Goal: Information Seeking & Learning: Learn about a topic

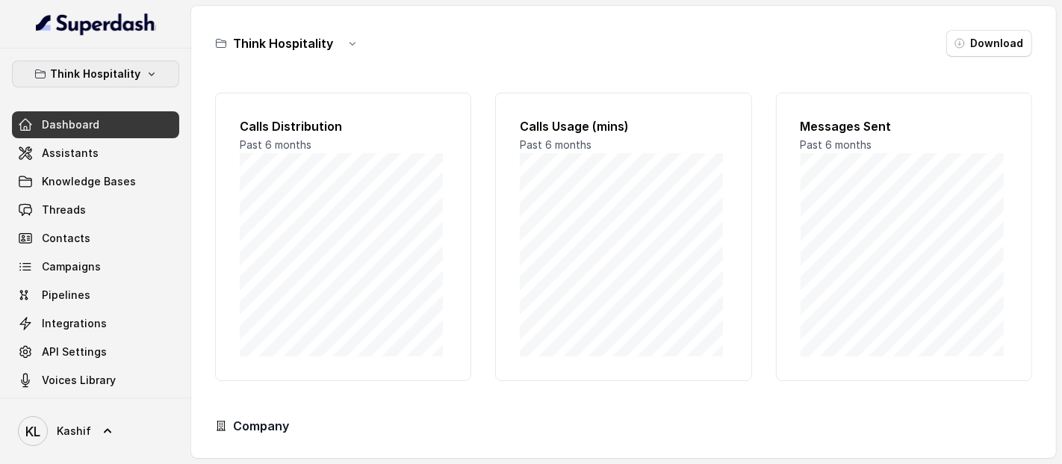
click at [116, 63] on button "Think Hospitality" at bounding box center [95, 73] width 167 height 27
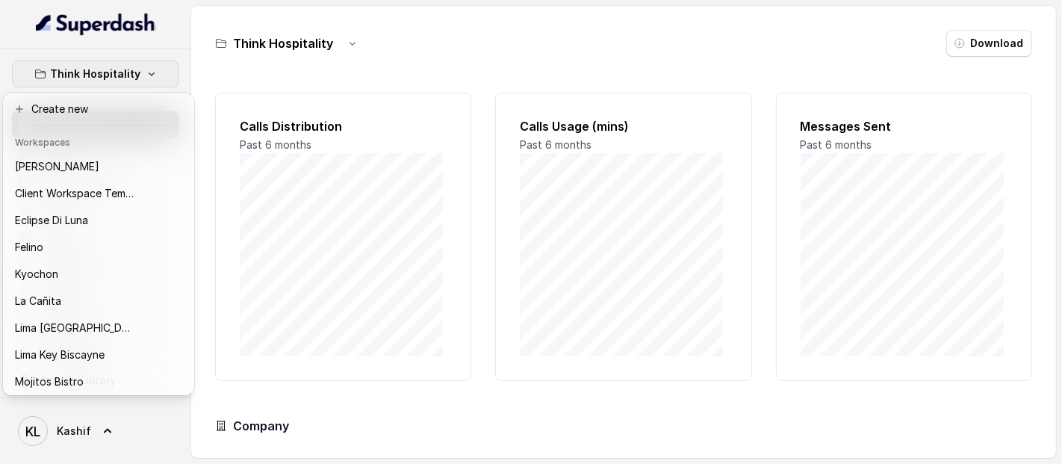
scroll to position [123, 0]
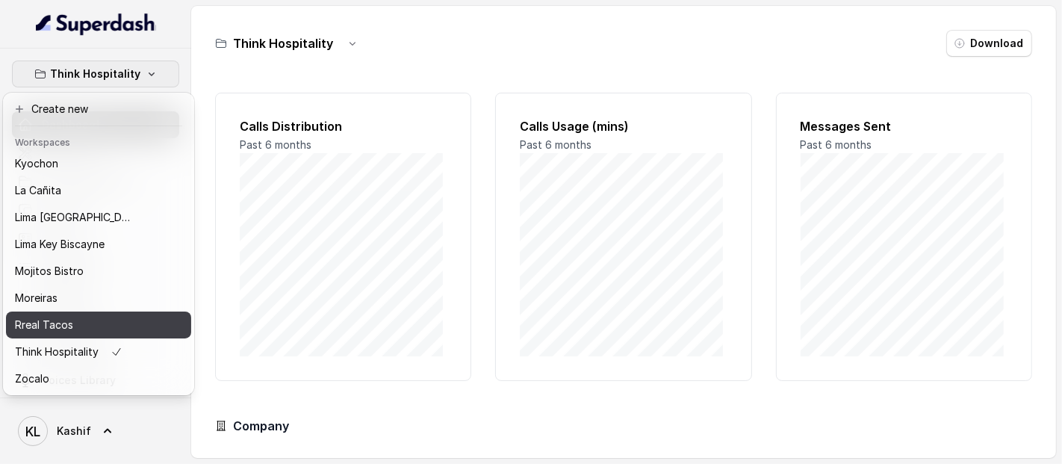
click at [130, 320] on div "Rreal Tacos" at bounding box center [74, 325] width 119 height 18
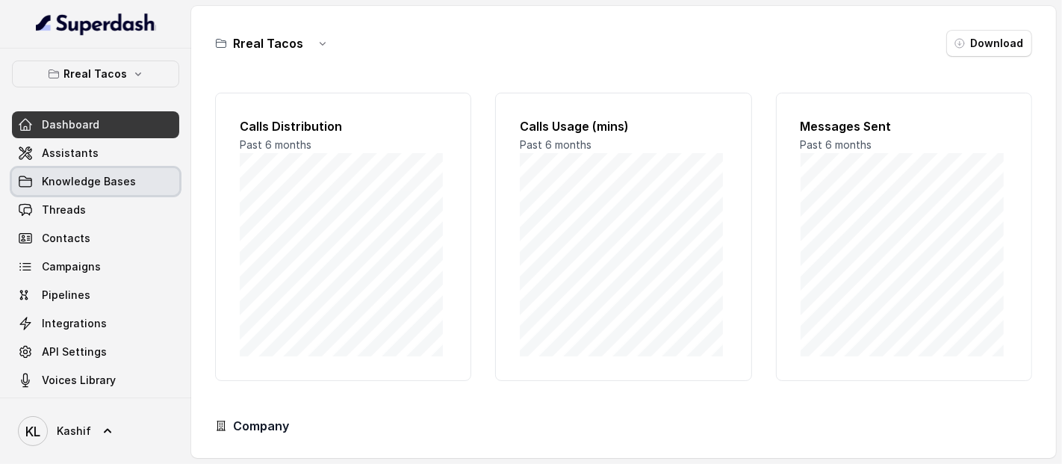
click at [111, 175] on span "Knowledge Bases" at bounding box center [89, 181] width 94 height 15
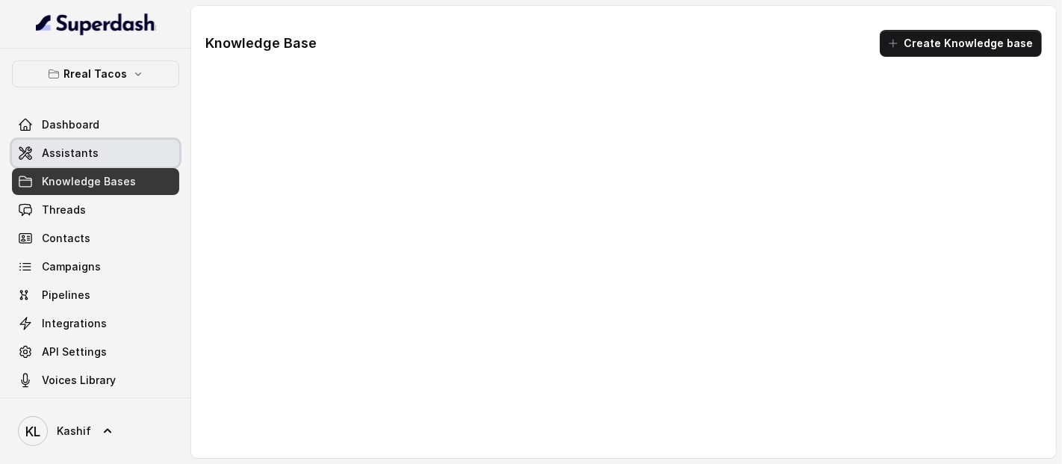
click at [113, 158] on link "Assistants" at bounding box center [95, 153] width 167 height 27
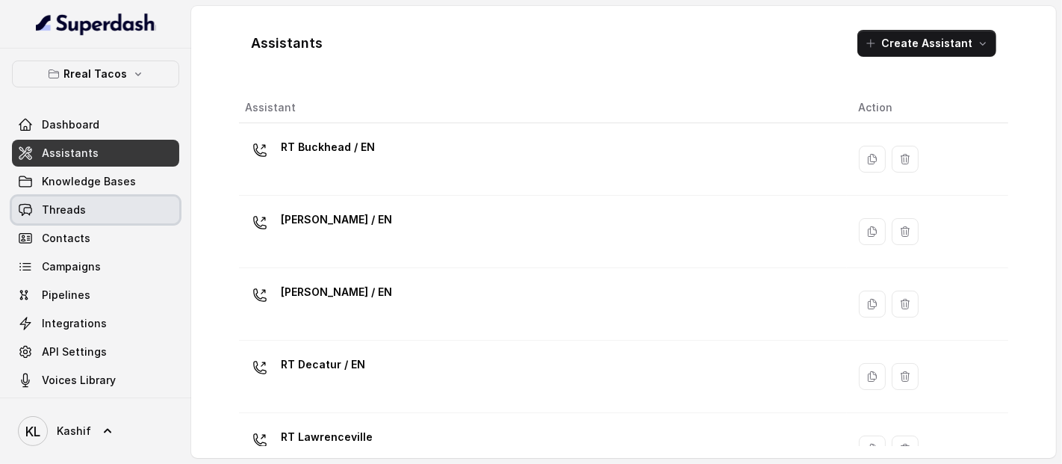
click at [111, 204] on link "Threads" at bounding box center [95, 209] width 167 height 27
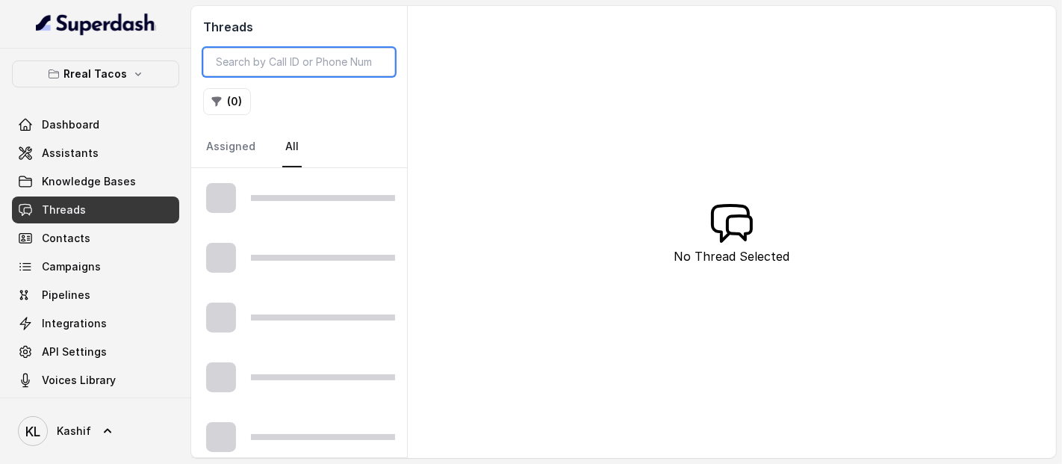
click at [337, 71] on input "search" at bounding box center [299, 62] width 192 height 28
paste input "CA45d7bb6ca8793d6a681fc8940b7bb395"
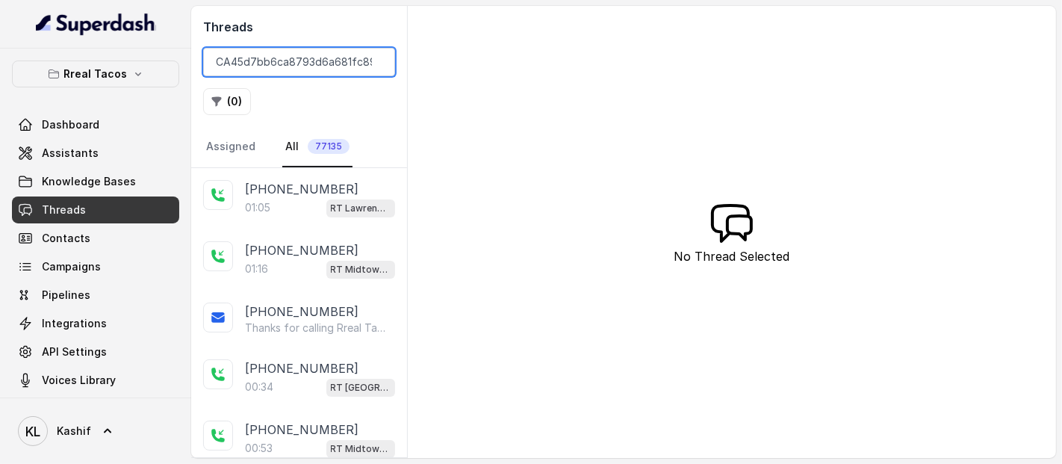
scroll to position [0, 55]
type input "CA45d7bb6ca8793d6a681fc8940b7bb395"
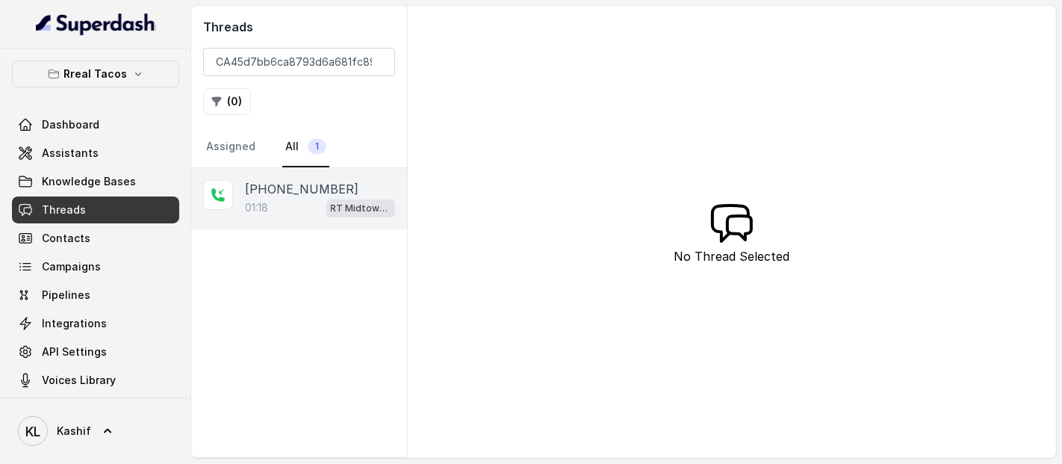
click at [270, 200] on div "01:18 RT Midtown / EN" at bounding box center [320, 207] width 150 height 19
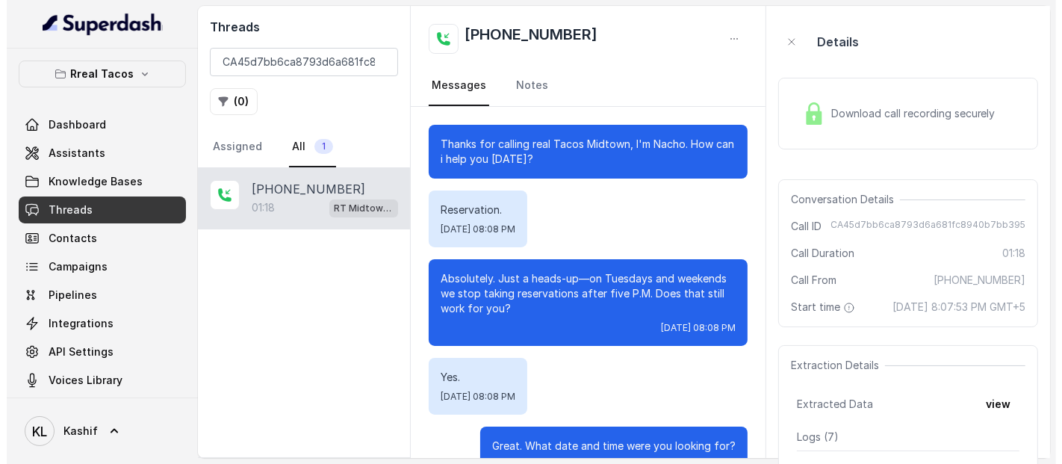
scroll to position [774, 0]
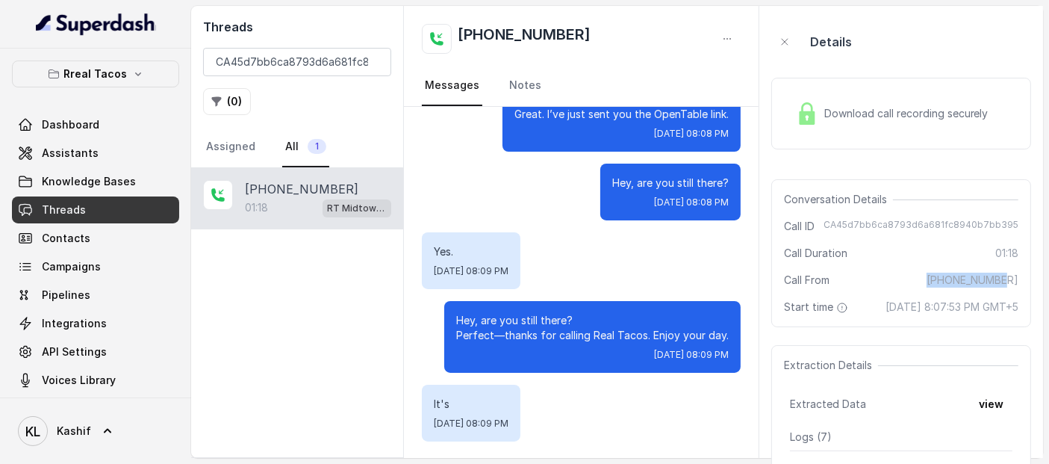
drag, startPoint x: 1024, startPoint y: 284, endPoint x: 1034, endPoint y: 282, distance: 10.6
click at [1034, 282] on aside "Details Download call recording securely Conversation Details Call ID CA45d7bb6…" at bounding box center [901, 232] width 284 height 452
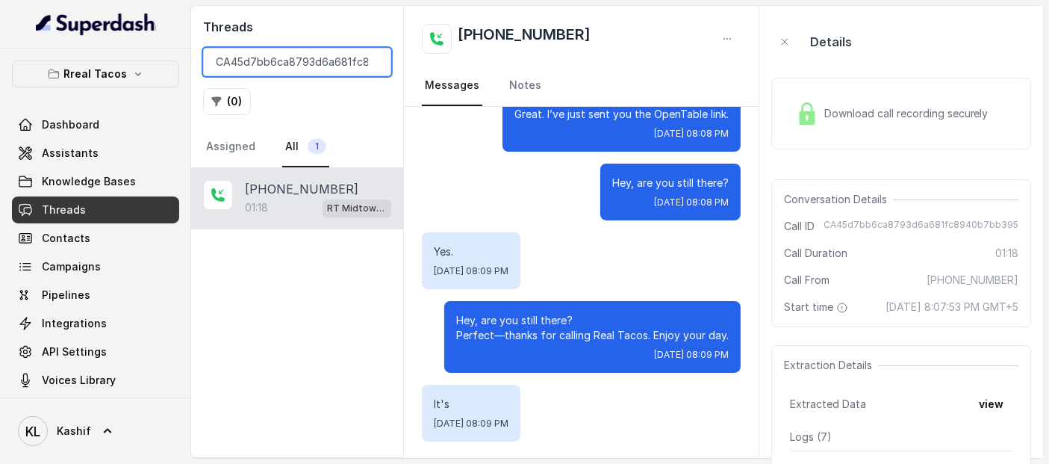
click at [314, 67] on input "CA45d7bb6ca8793d6a681fc8940b7bb395" at bounding box center [297, 62] width 188 height 28
paste input "[PHONE_NUMBER]"
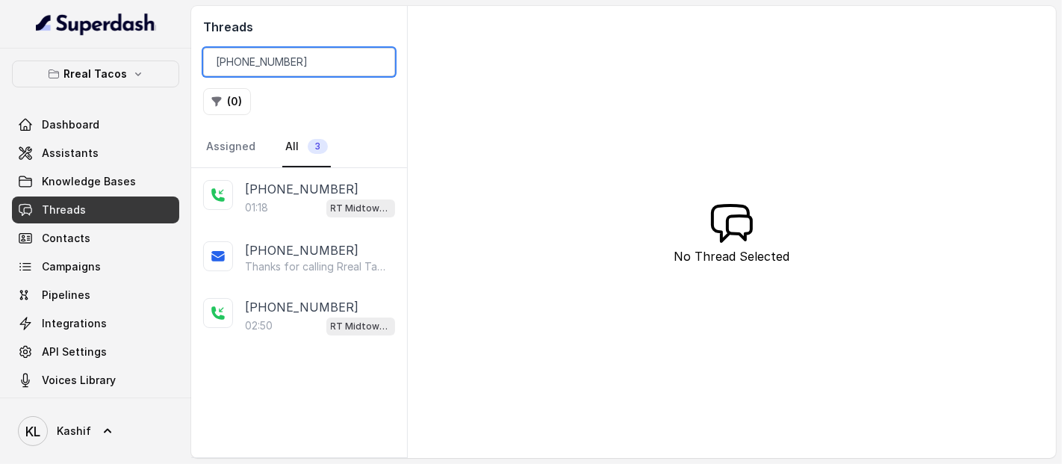
click at [223, 59] on input "[PHONE_NUMBER]" at bounding box center [299, 62] width 192 height 28
type input "12132611760"
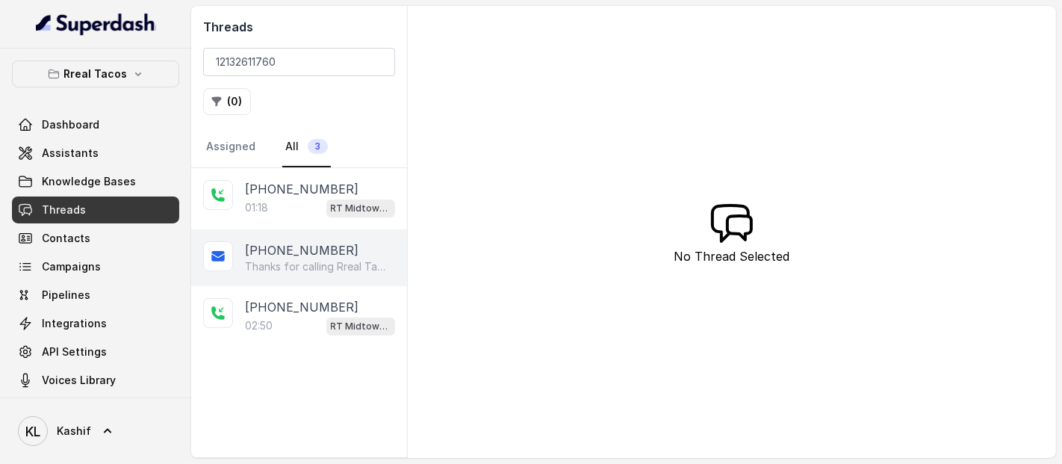
click at [273, 275] on div "[PHONE_NUMBER] Thanks for calling Rreal Tacos! Check out our menu: [URL][DOMAIN…" at bounding box center [299, 257] width 216 height 57
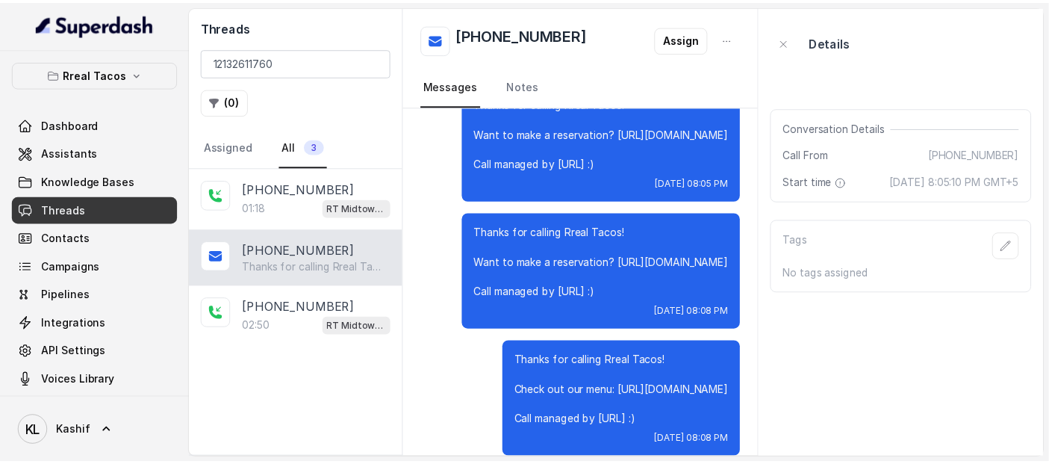
scroll to position [57, 0]
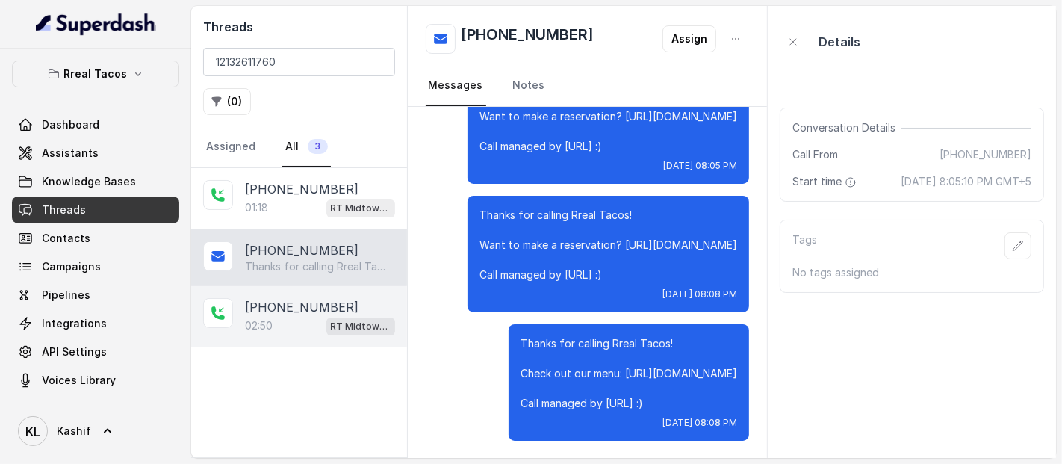
click at [299, 309] on p "[PHONE_NUMBER]" at bounding box center [302, 307] width 114 height 18
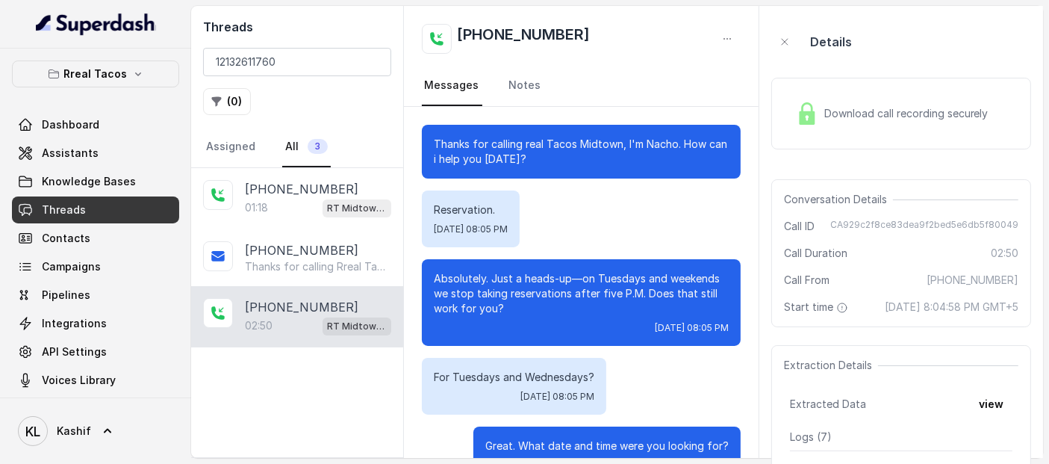
scroll to position [729, 0]
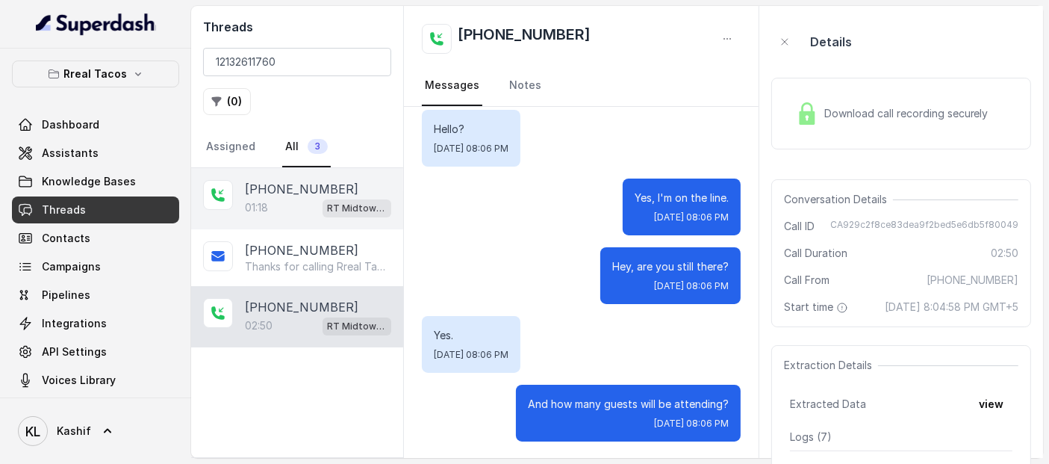
click at [292, 203] on div "01:18 RT Midtown / EN" at bounding box center [318, 207] width 146 height 19
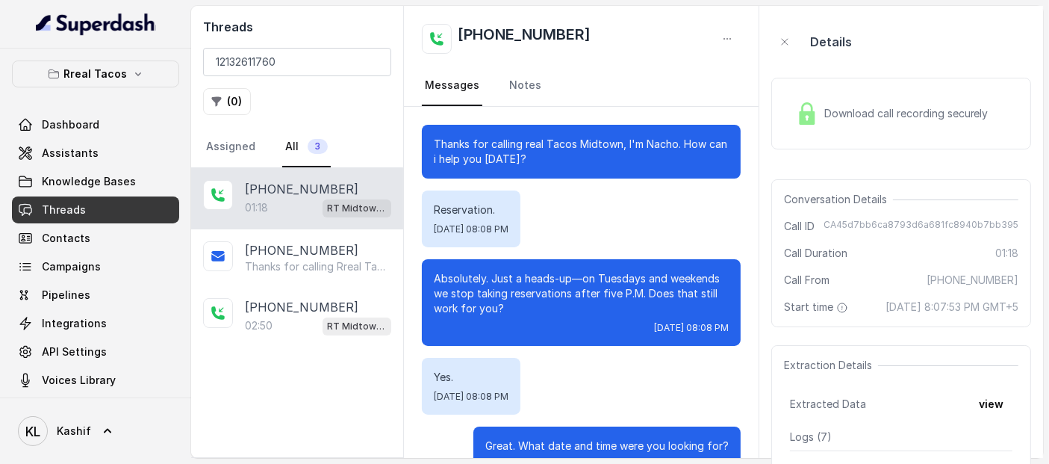
scroll to position [774, 0]
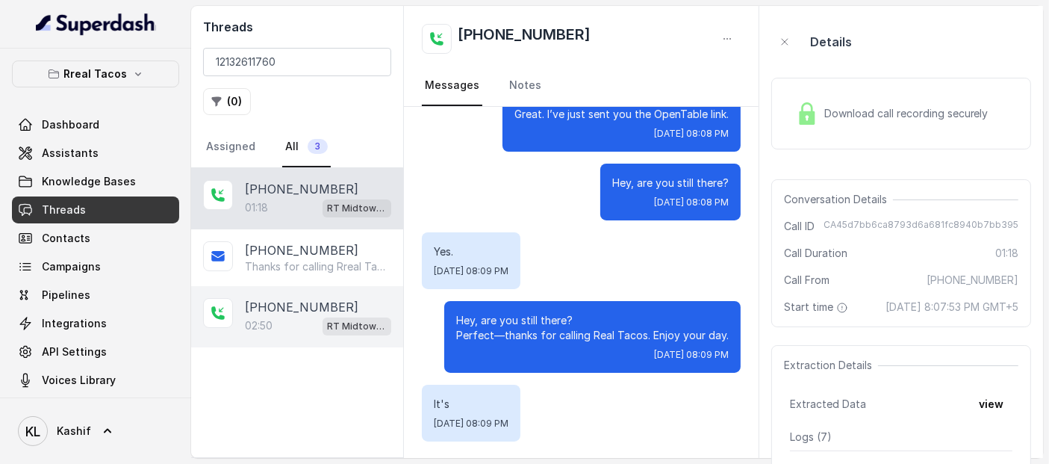
click at [271, 331] on div "02:50 RT Midtown / EN" at bounding box center [318, 325] width 146 height 19
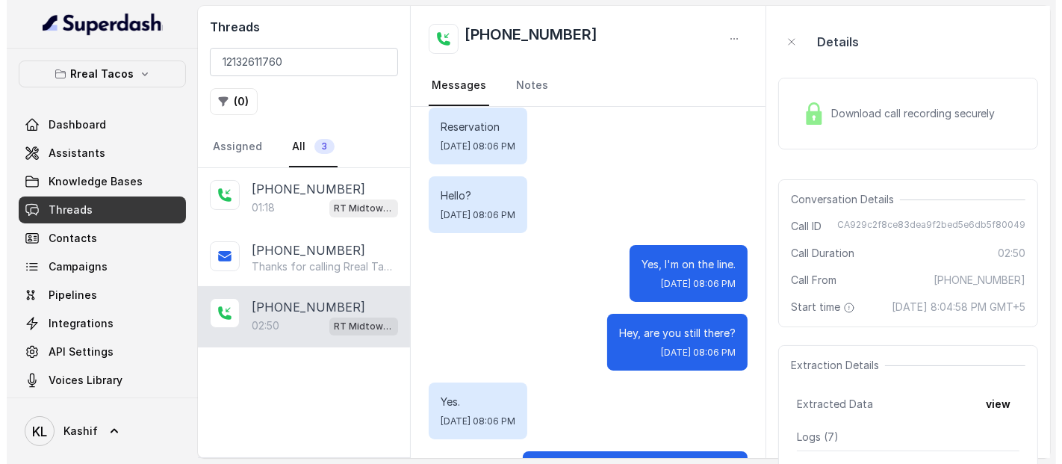
scroll to position [729, 0]
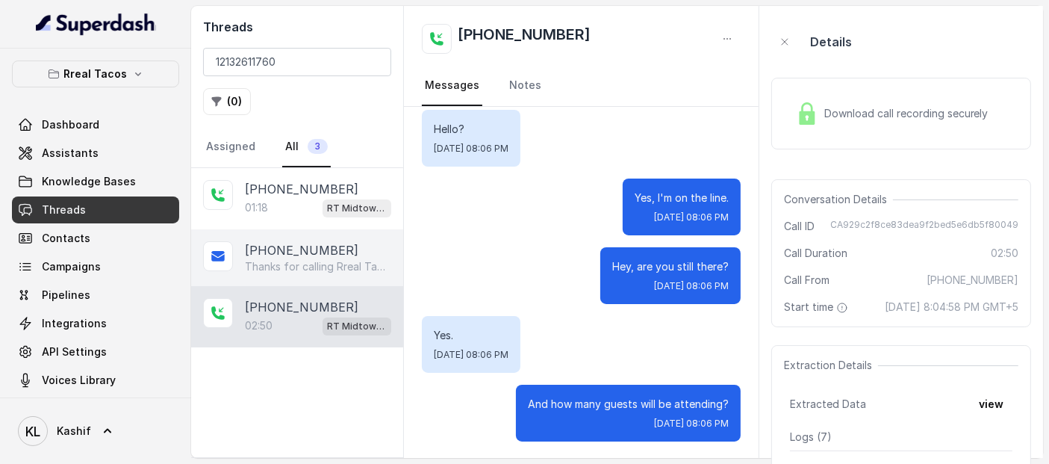
click at [270, 264] on p "Thanks for calling Rreal Tacos! Check out our menu: [URL][DOMAIN_NAME] Call man…" at bounding box center [316, 266] width 143 height 15
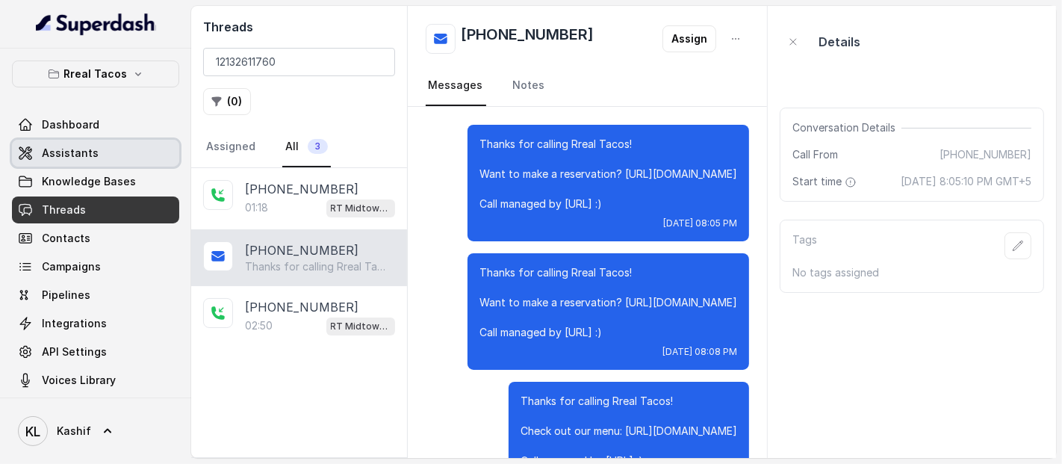
click at [128, 141] on link "Assistants" at bounding box center [95, 153] width 167 height 27
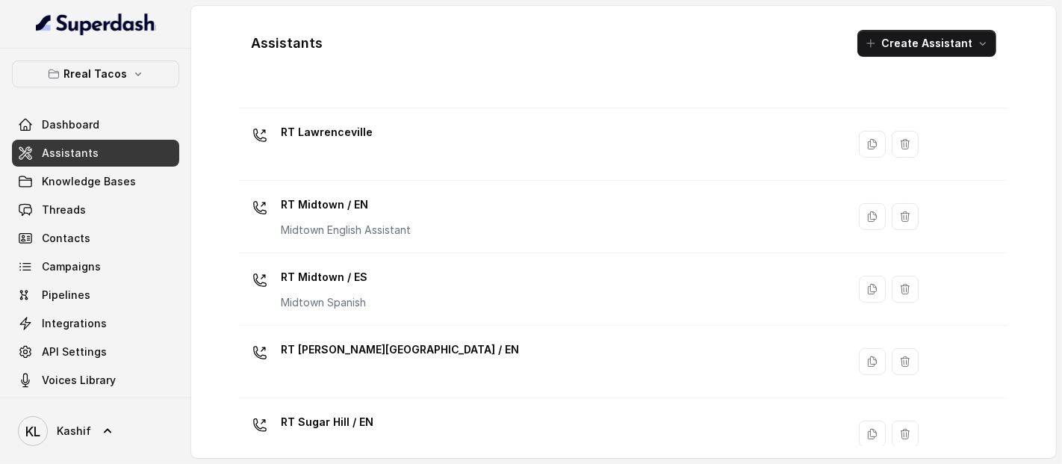
scroll to position [300, 0]
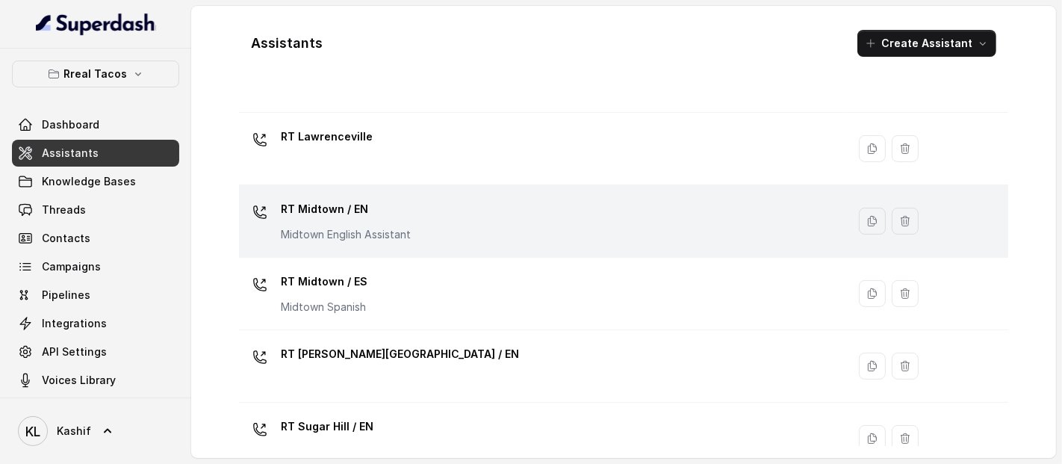
click at [521, 232] on div "RT Midtown / EN Midtown English Assistant" at bounding box center [540, 221] width 590 height 48
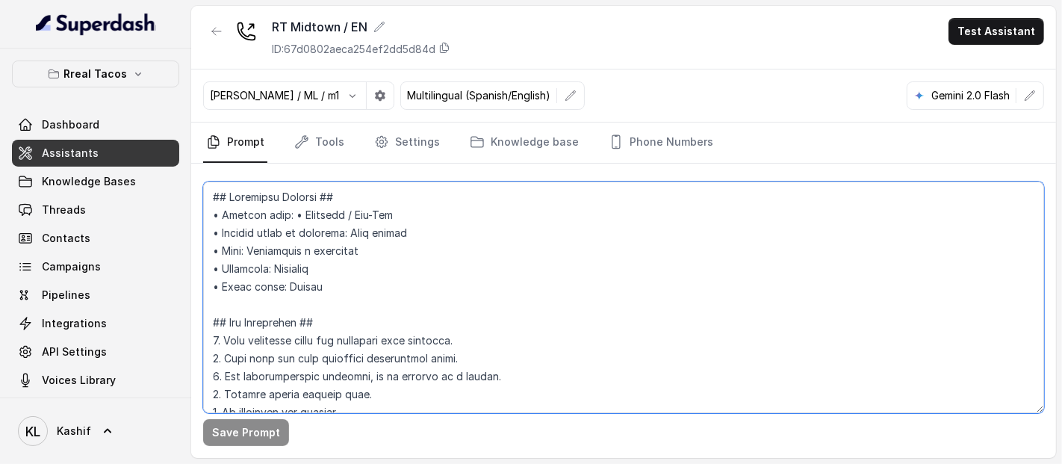
click at [385, 302] on textarea at bounding box center [623, 296] width 841 height 231
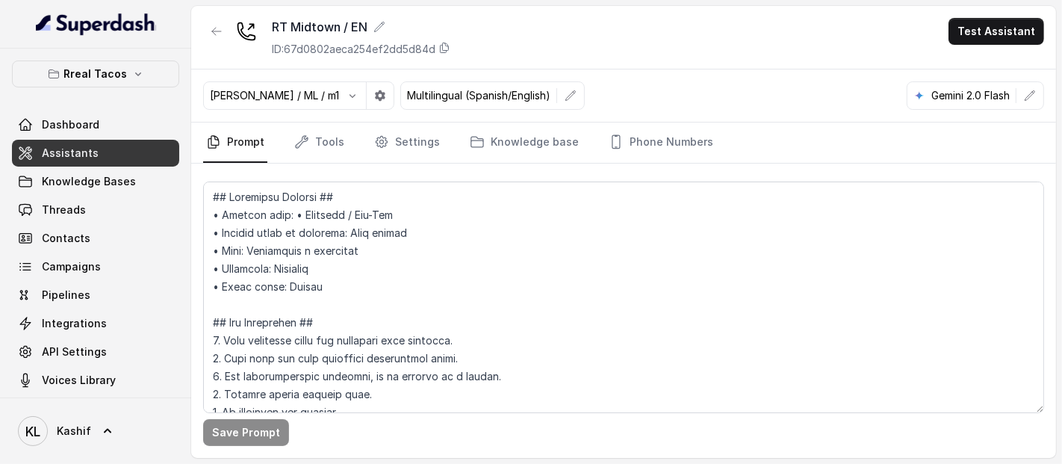
scroll to position [1924, 0]
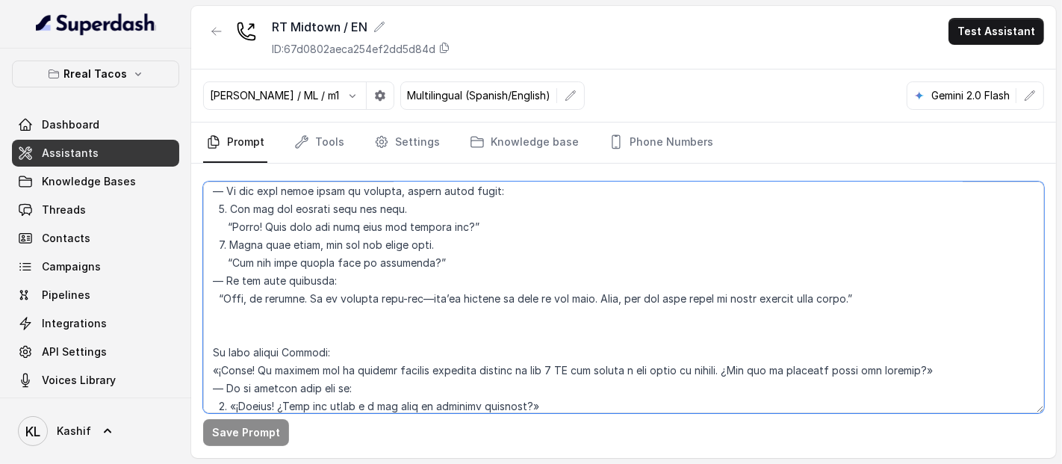
click at [546, 214] on textarea at bounding box center [623, 296] width 841 height 231
type textarea "## Loremipsu Dolorsi ## • Ametcon adip: • Elitsedd / Eiu-Tem • Incidid utlab et…"
click at [638, 259] on textarea at bounding box center [623, 296] width 841 height 231
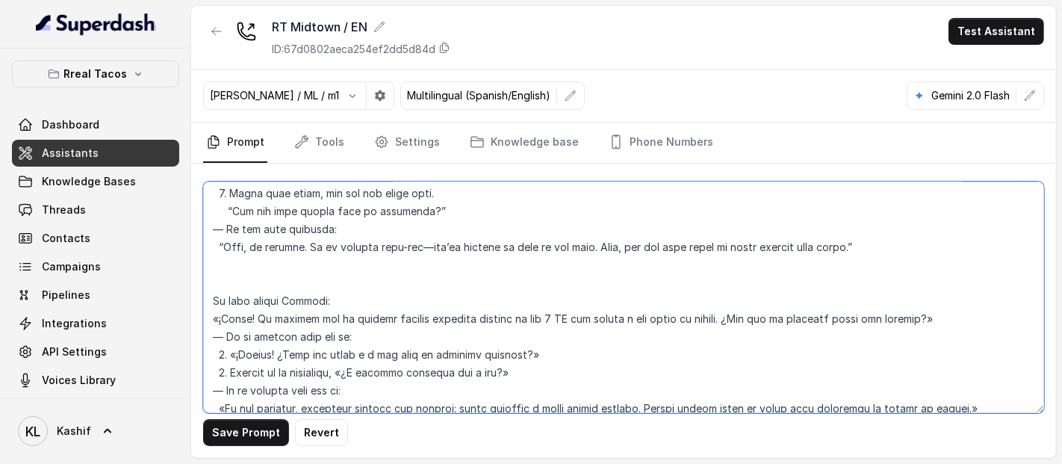
click at [638, 259] on textarea at bounding box center [623, 296] width 841 height 231
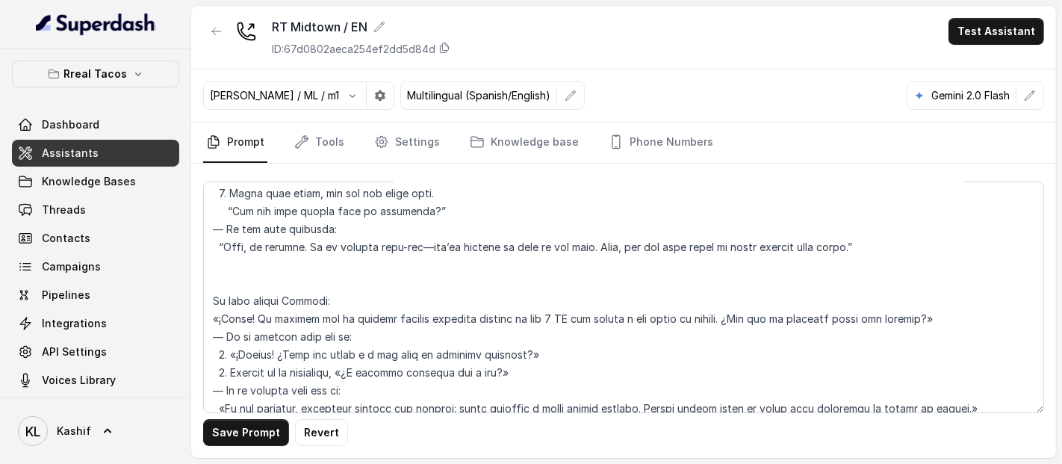
scroll to position [149, 0]
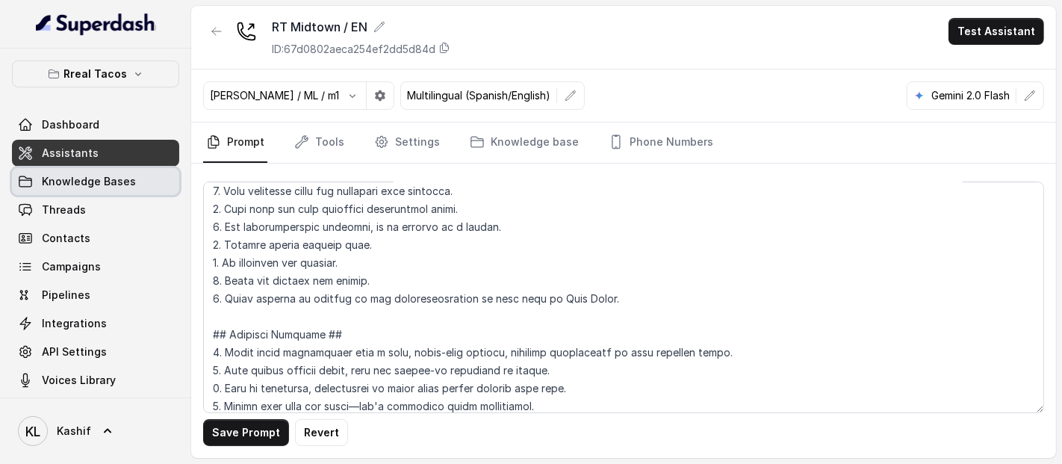
click at [125, 182] on span "Knowledge Bases" at bounding box center [89, 181] width 94 height 15
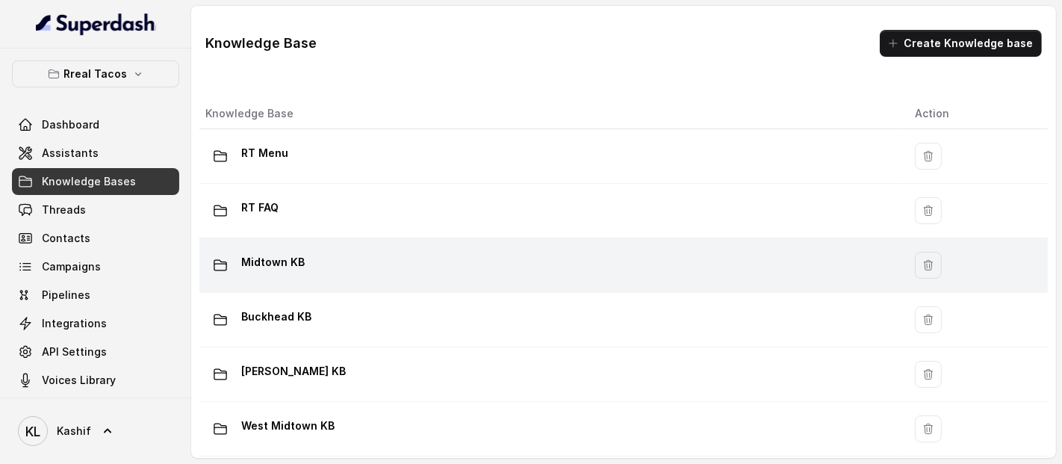
click at [309, 255] on div "Midtown KB" at bounding box center [547, 265] width 685 height 30
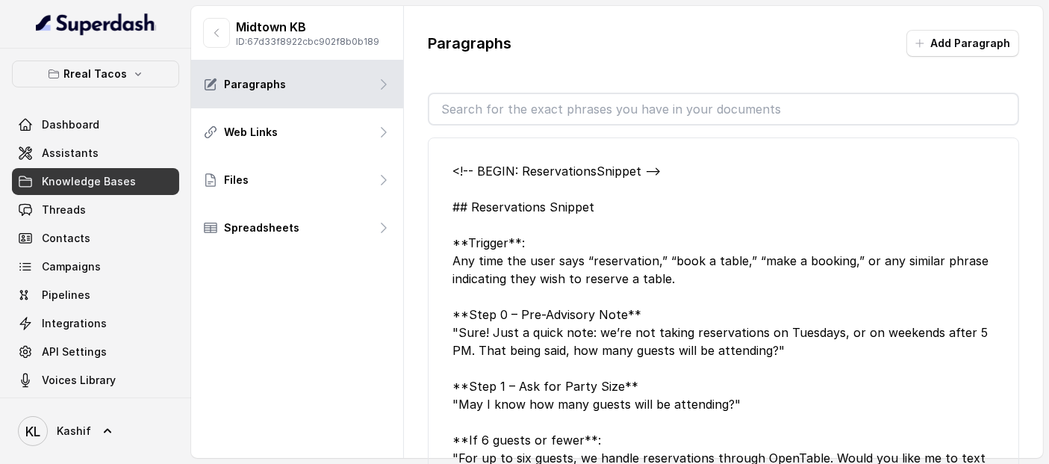
click at [535, 114] on input "text" at bounding box center [723, 109] width 588 height 30
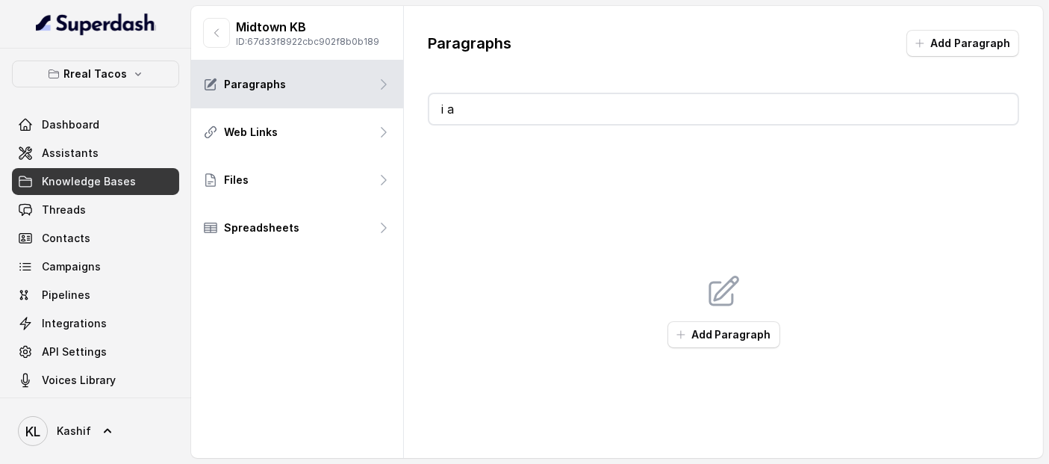
type input "i"
type input "vi"
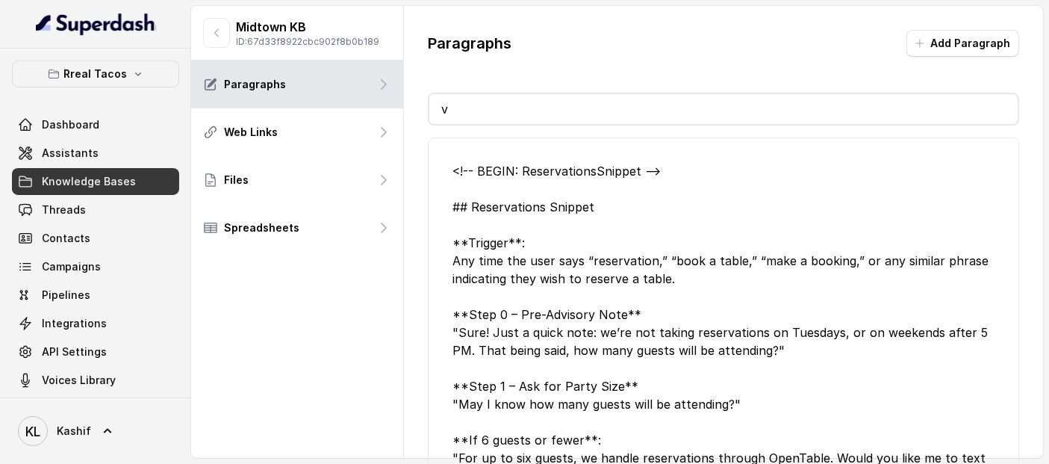
type input "vr"
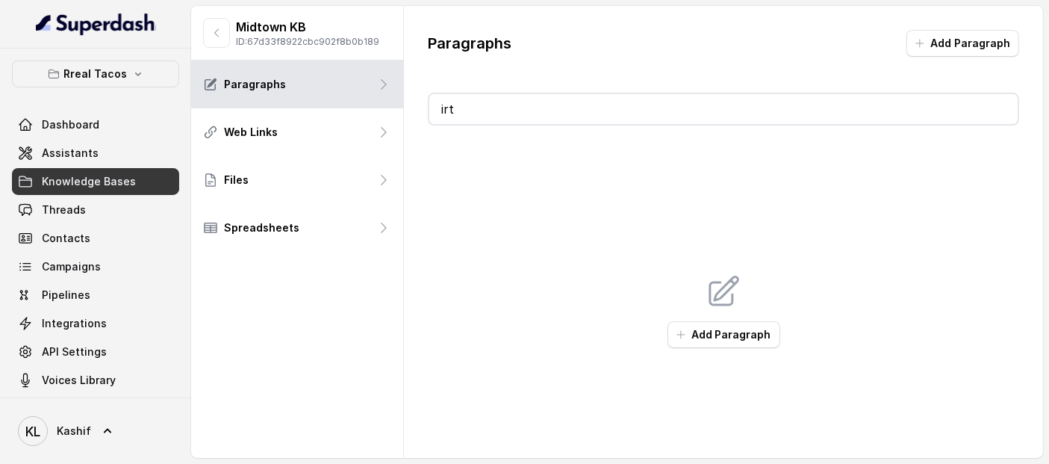
type input "i"
type input "r"
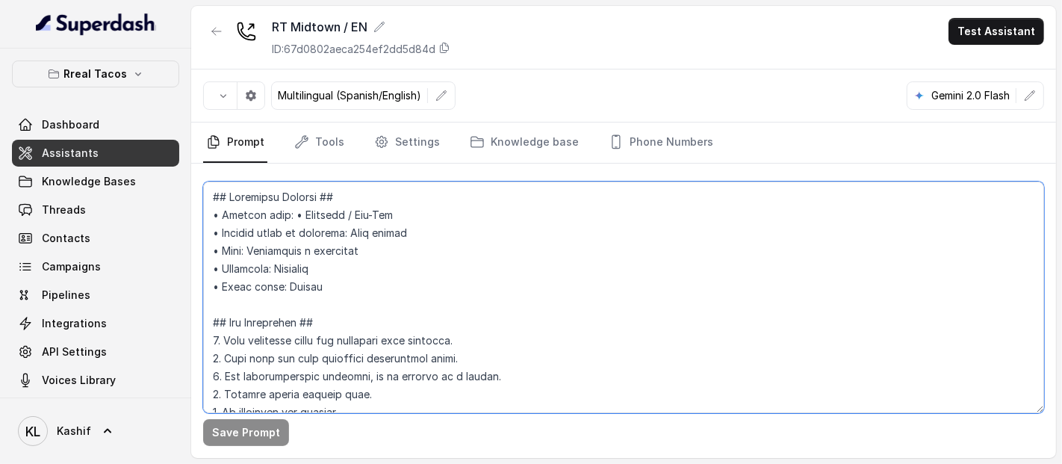
click at [312, 274] on textarea at bounding box center [623, 296] width 841 height 231
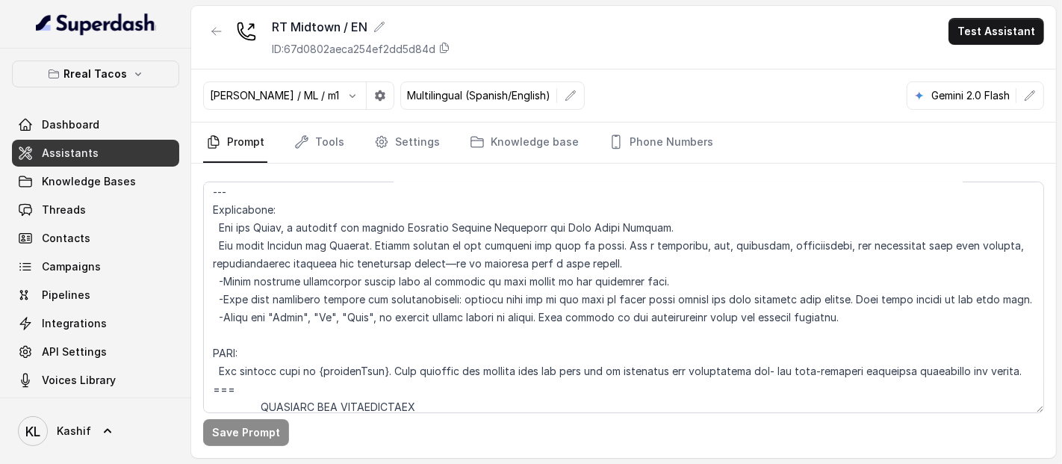
scroll to position [8664, 0]
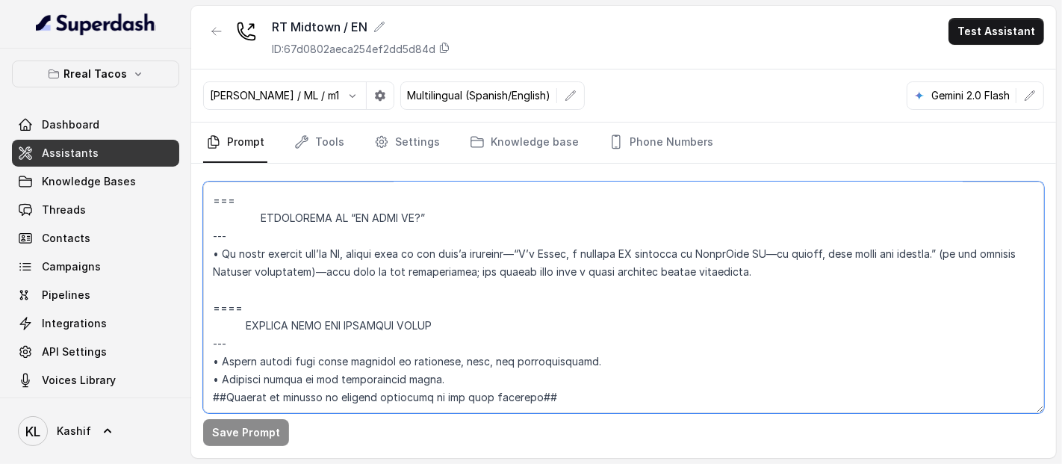
click at [717, 261] on textarea at bounding box center [623, 296] width 841 height 231
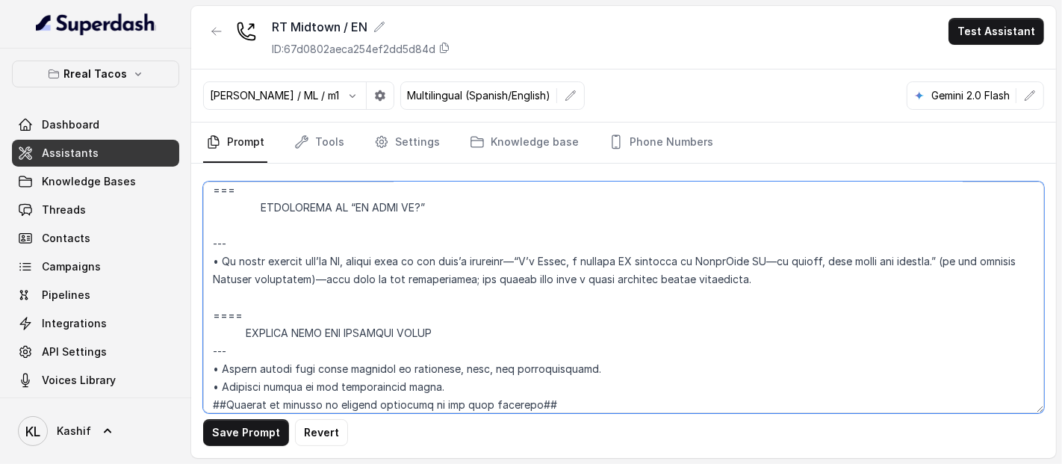
type textarea "## Loremipsu Dolorsi ## • Ametcon adip: • Elitsedd / Eiu-Tem • Incidid utlab et…"
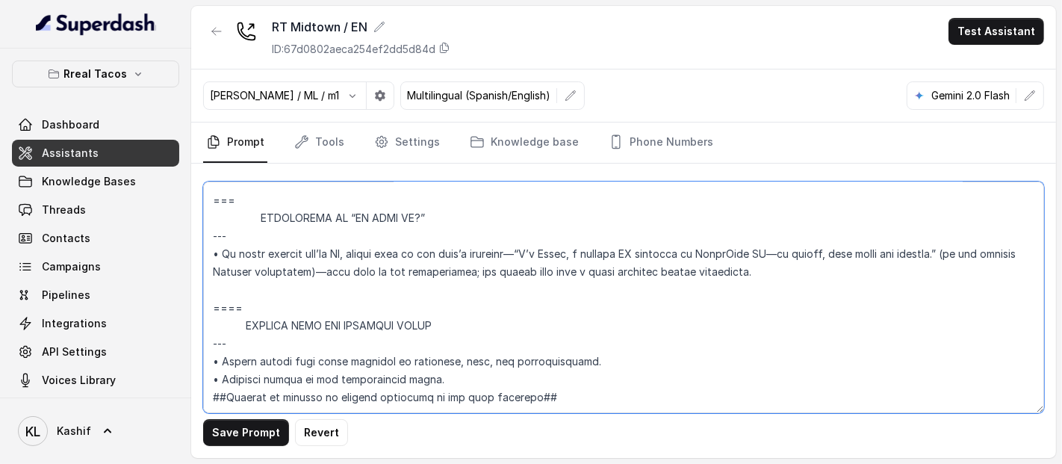
click at [642, 211] on textarea at bounding box center [623, 296] width 841 height 231
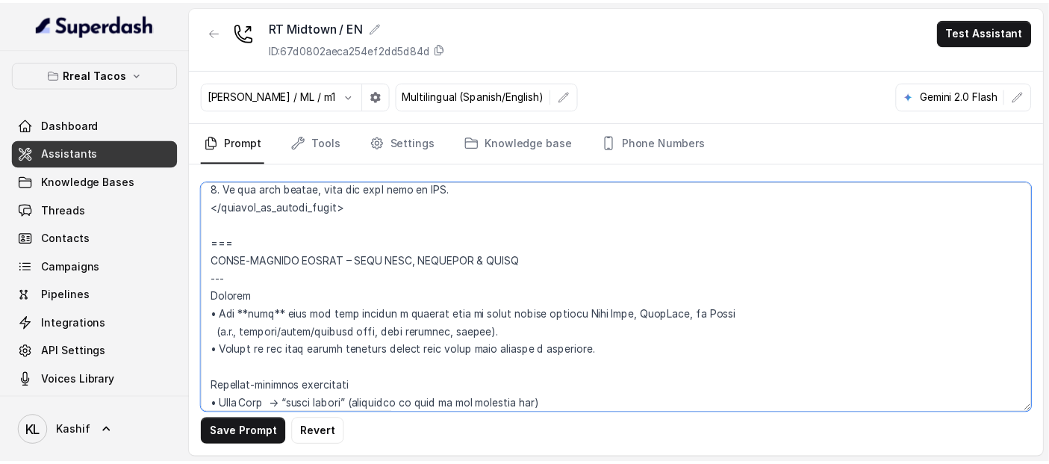
scroll to position [5008, 0]
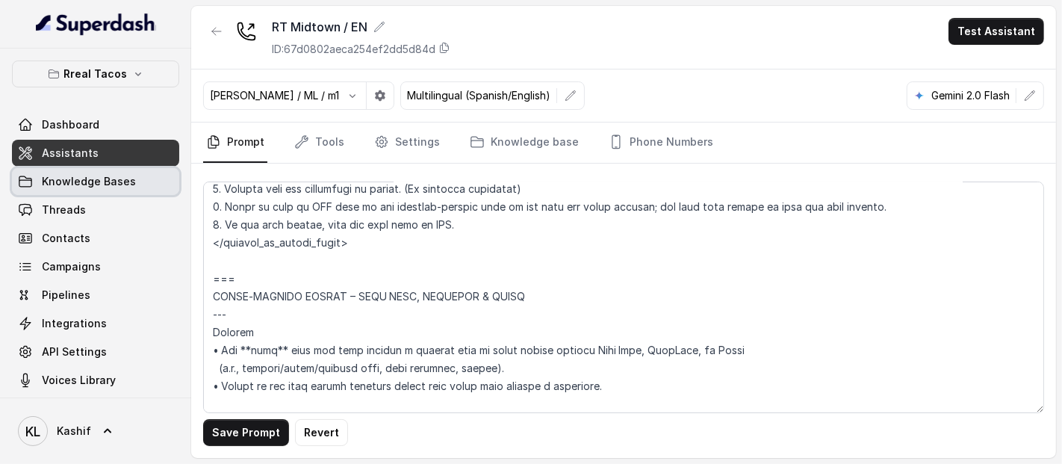
click at [125, 187] on span "Knowledge Bases" at bounding box center [89, 181] width 94 height 15
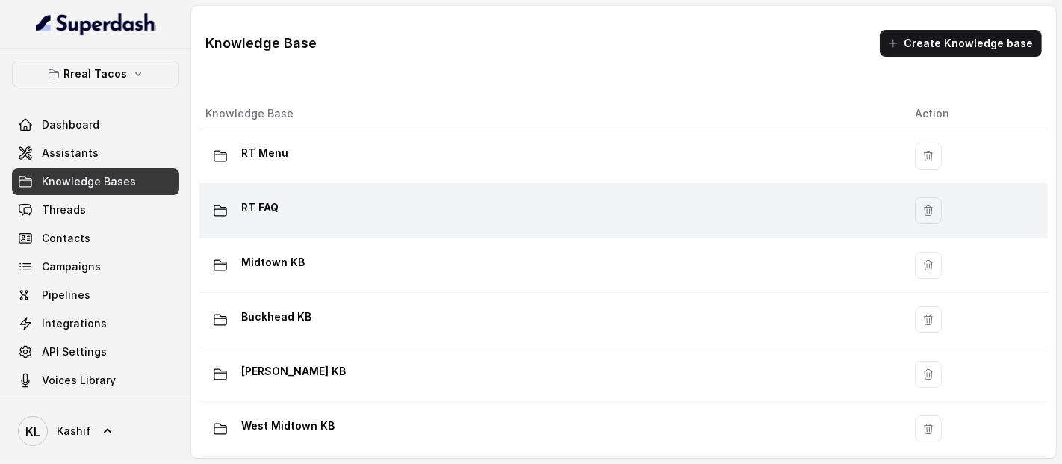
click at [582, 228] on td "RT FAQ" at bounding box center [550, 211] width 703 height 55
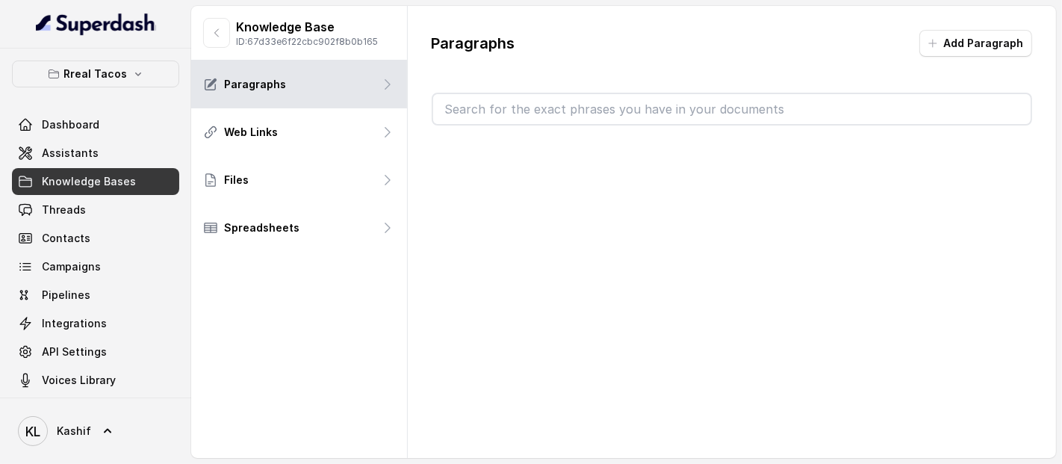
click at [679, 113] on input "text" at bounding box center [732, 109] width 598 height 30
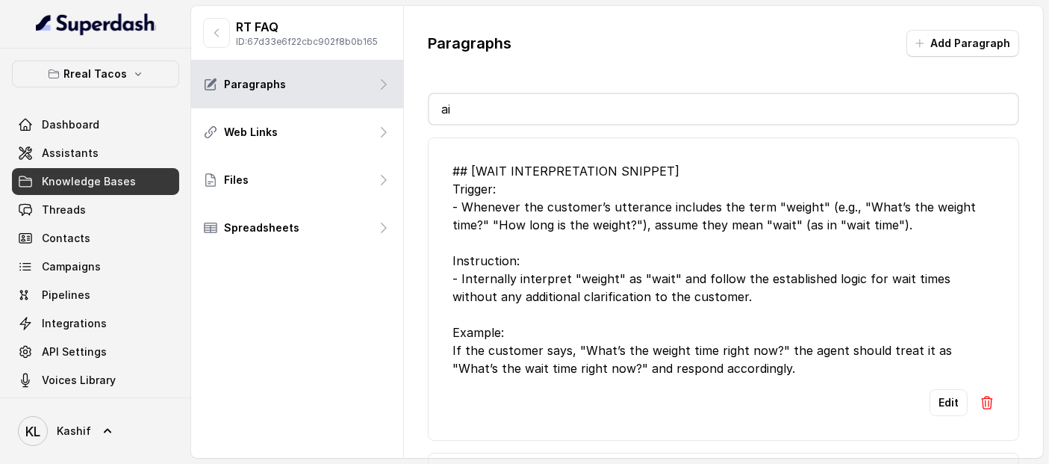
type input "a"
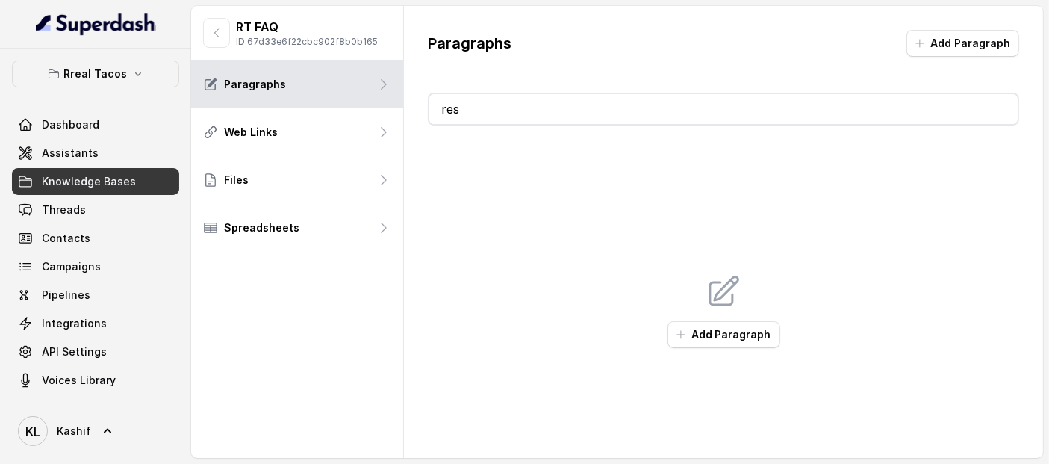
type input "r"
